Goal: Task Accomplishment & Management: Use online tool/utility

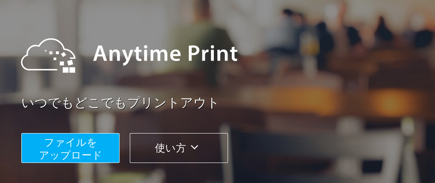
scroll to position [114, 0]
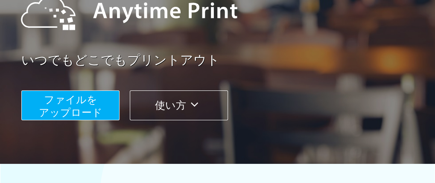
click at [73, 105] on span "ファイルを ​​アップロード" at bounding box center [71, 106] width 64 height 24
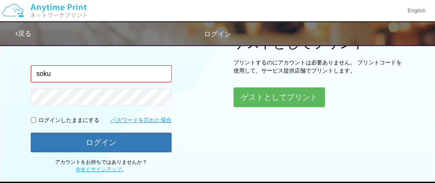
type input "[EMAIL_ADDRESS][DOMAIN_NAME]"
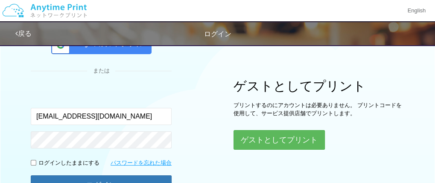
scroll to position [14, 0]
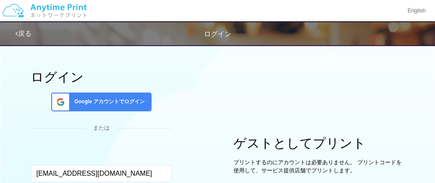
click at [103, 100] on span "Google アカウントでログイン" at bounding box center [108, 101] width 74 height 7
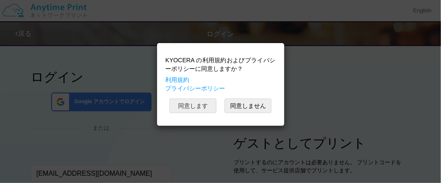
click at [194, 104] on button "同意します" at bounding box center [193, 106] width 47 height 15
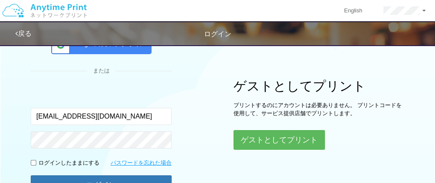
scroll to position [99, 0]
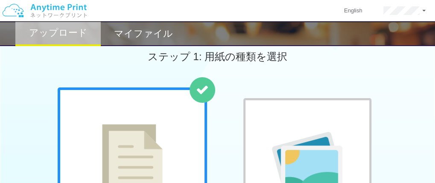
scroll to position [85, 0]
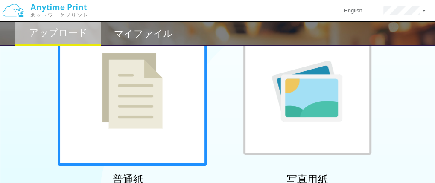
click at [151, 132] on div at bounding box center [133, 91] width 150 height 150
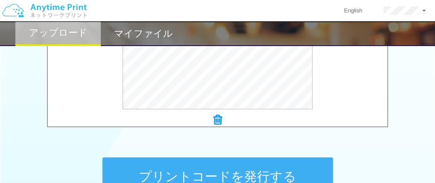
scroll to position [409, 0]
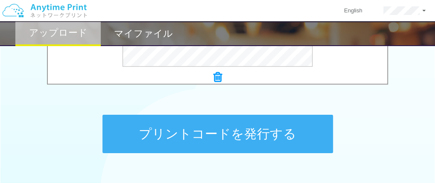
click at [220, 139] on button "プリントコードを発行する" at bounding box center [218, 134] width 231 height 38
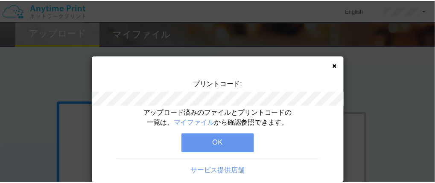
scroll to position [13, 0]
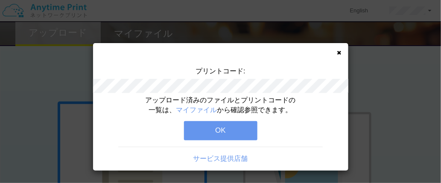
click at [232, 126] on button "OK" at bounding box center [220, 130] width 73 height 19
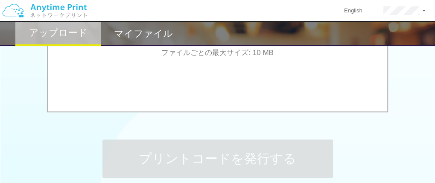
scroll to position [466, 0]
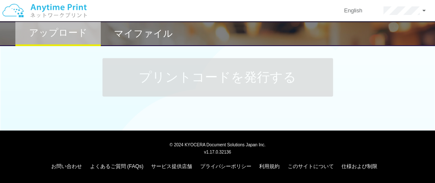
click at [149, 37] on h2 "マイファイル" at bounding box center [143, 34] width 59 height 10
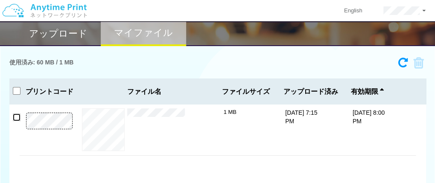
click at [13, 117] on input "checkbox" at bounding box center [17, 118] width 8 height 8
checkbox input "false"
click at [273, 153] on div "プレビュー × 0916打合せ用図面.pdf 1 MB [DATE] 7:15 PM [DATE] 8:00 PM" at bounding box center [218, 129] width 397 height 51
click at [103, 132] on button "プレビュー" at bounding box center [103, 130] width 32 height 12
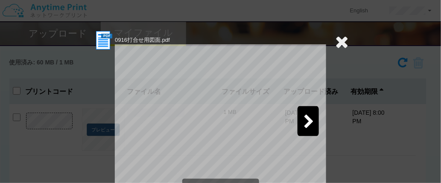
scroll to position [28, 0]
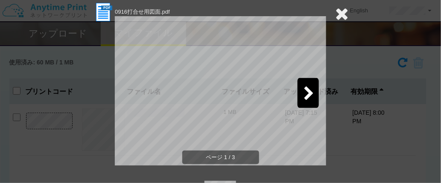
click at [306, 91] on icon at bounding box center [309, 94] width 11 height 15
click at [304, 94] on icon at bounding box center [309, 94] width 11 height 15
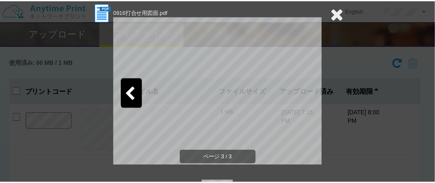
scroll to position [43, 0]
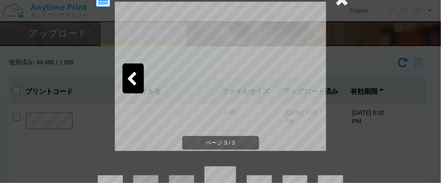
click at [356, 112] on div "0916打合せ用図面.pdf ページ 3 / 3 ページ: 1 ページ: 2 ページ: 3" at bounding box center [220, 91] width 441 height 183
